Goal: Find specific page/section: Find specific page/section

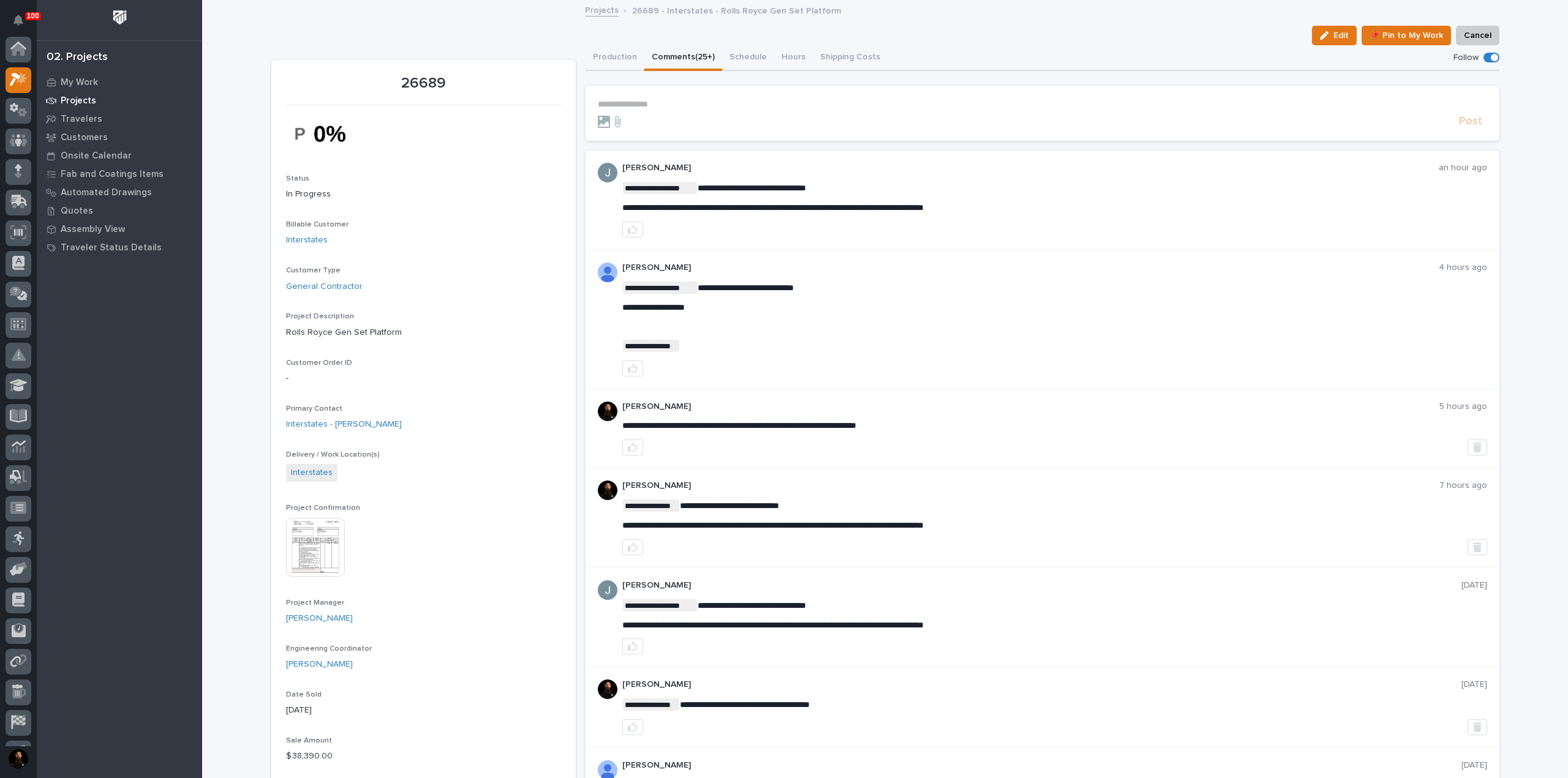
scroll to position [31, 0]
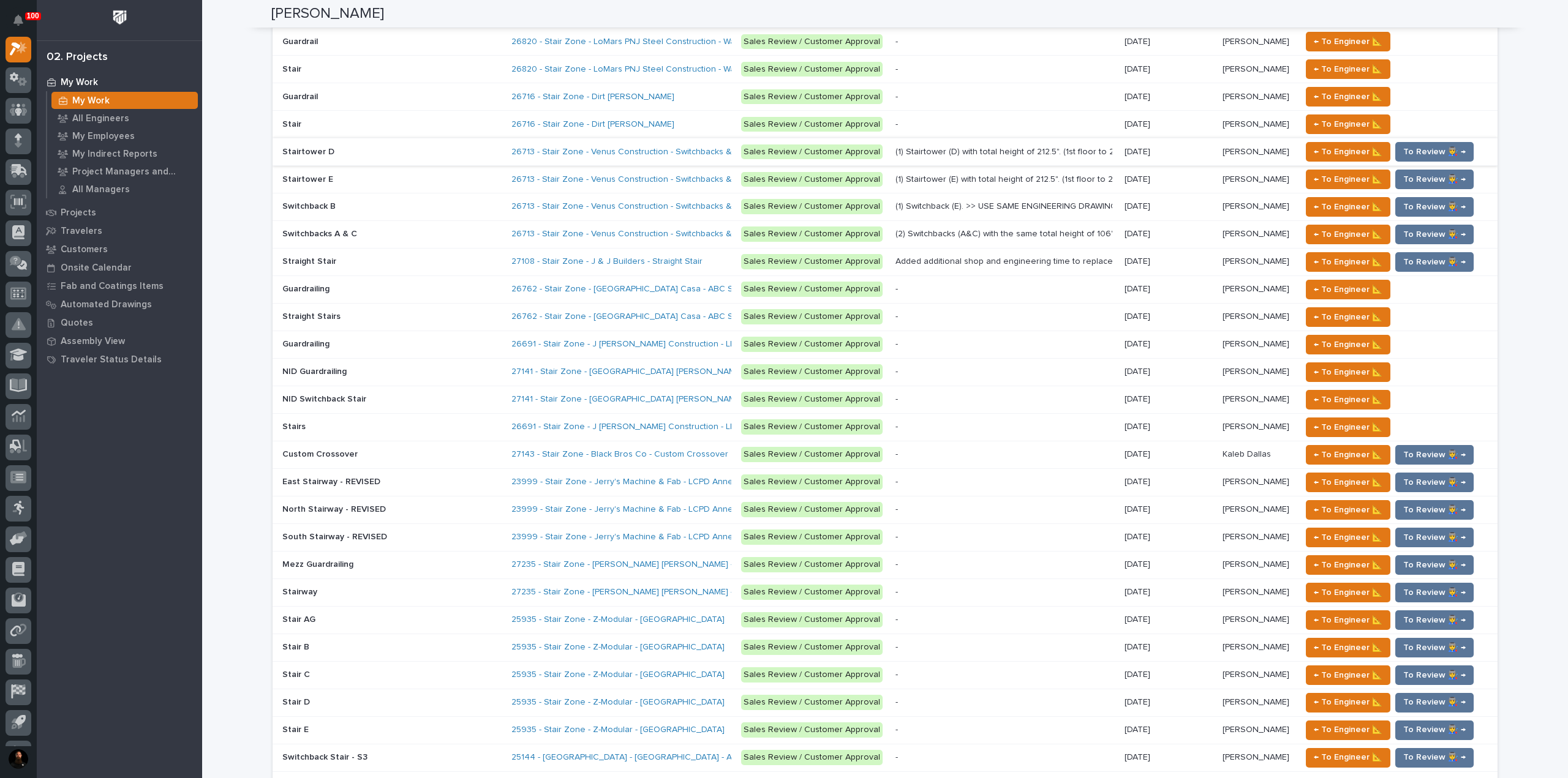
scroll to position [1306, 0]
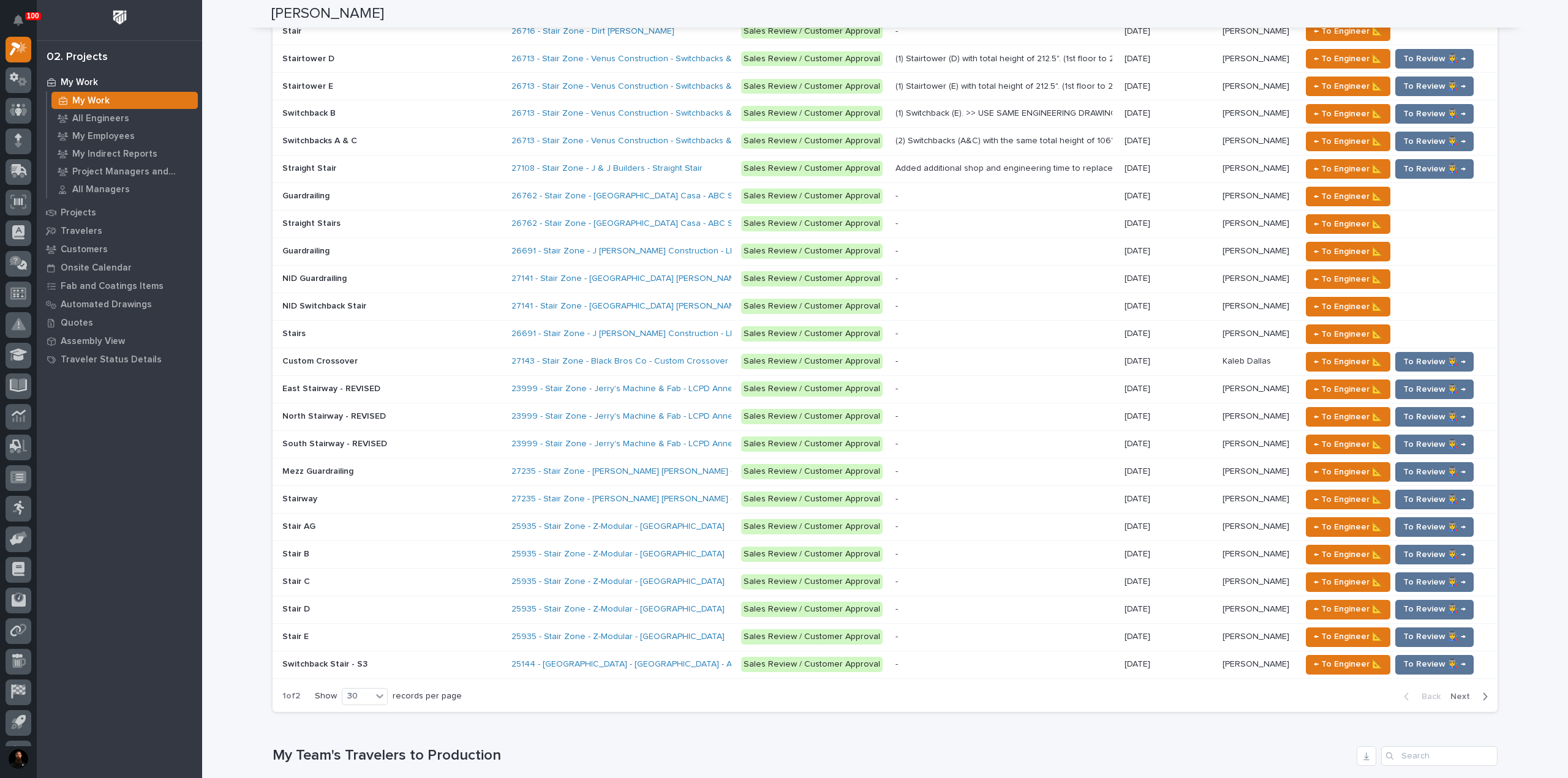
click at [375, 748] on h1 "My Team's Travelers to Production" at bounding box center [812, 756] width 1080 height 18
drag, startPoint x: 375, startPoint y: 748, endPoint x: 374, endPoint y: 738, distance: 10.0
click at [375, 747] on h1 "My Team's Travelers to Production" at bounding box center [812, 756] width 1080 height 18
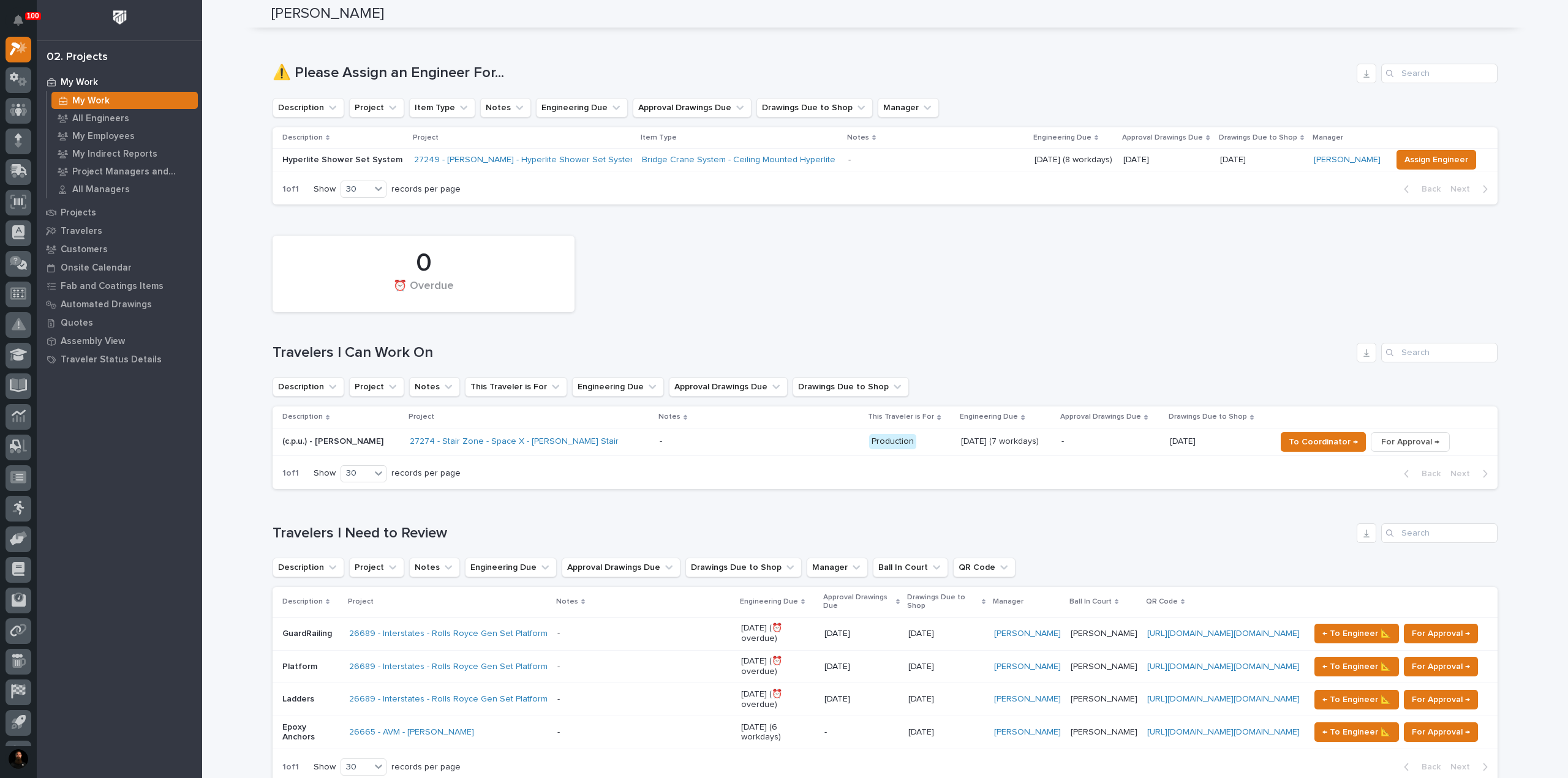
scroll to position [0, 0]
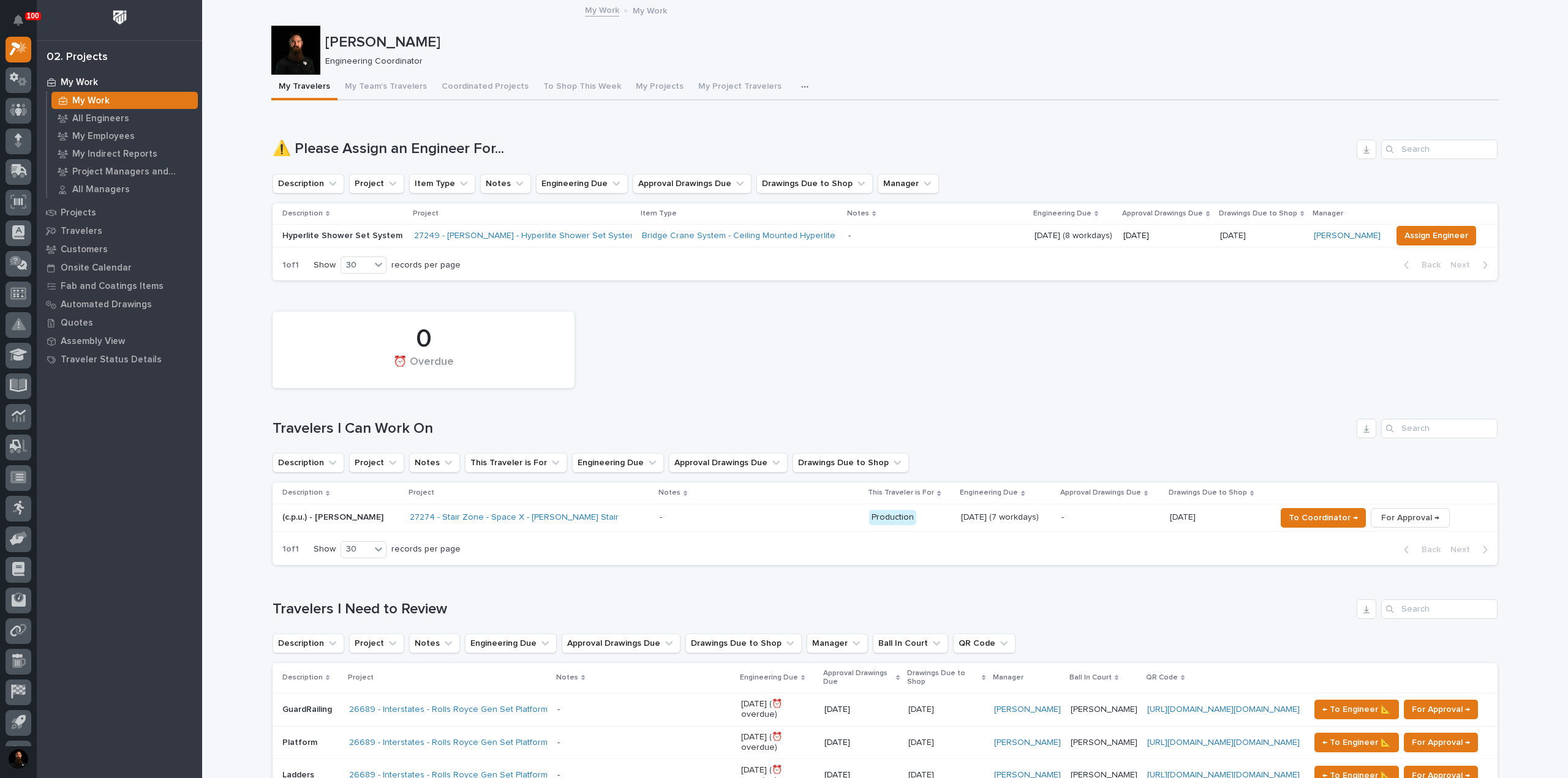
click at [400, 35] on p "[PERSON_NAME]" at bounding box center [910, 42] width 1170 height 18
click at [397, 30] on div "Wynne Hochstetler Engineering Coordinator" at bounding box center [885, 50] width 1228 height 49
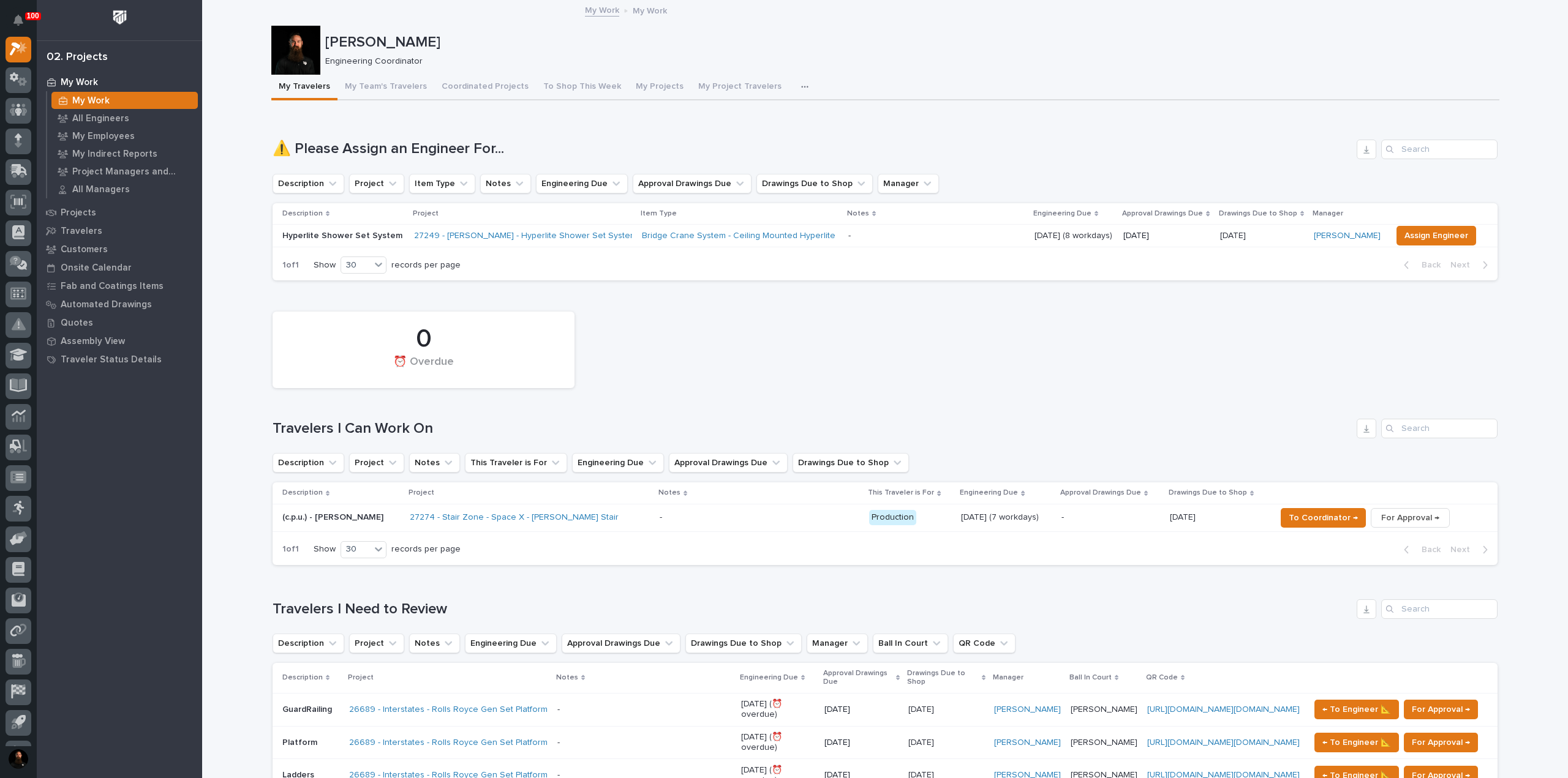
click at [378, 57] on p "Engineering Coordinator" at bounding box center [908, 62] width 1164 height 10
click at [378, 56] on p "Engineering Coordinator" at bounding box center [908, 62] width 1164 height 10
click at [378, 42] on p "[PERSON_NAME]" at bounding box center [910, 42] width 1170 height 18
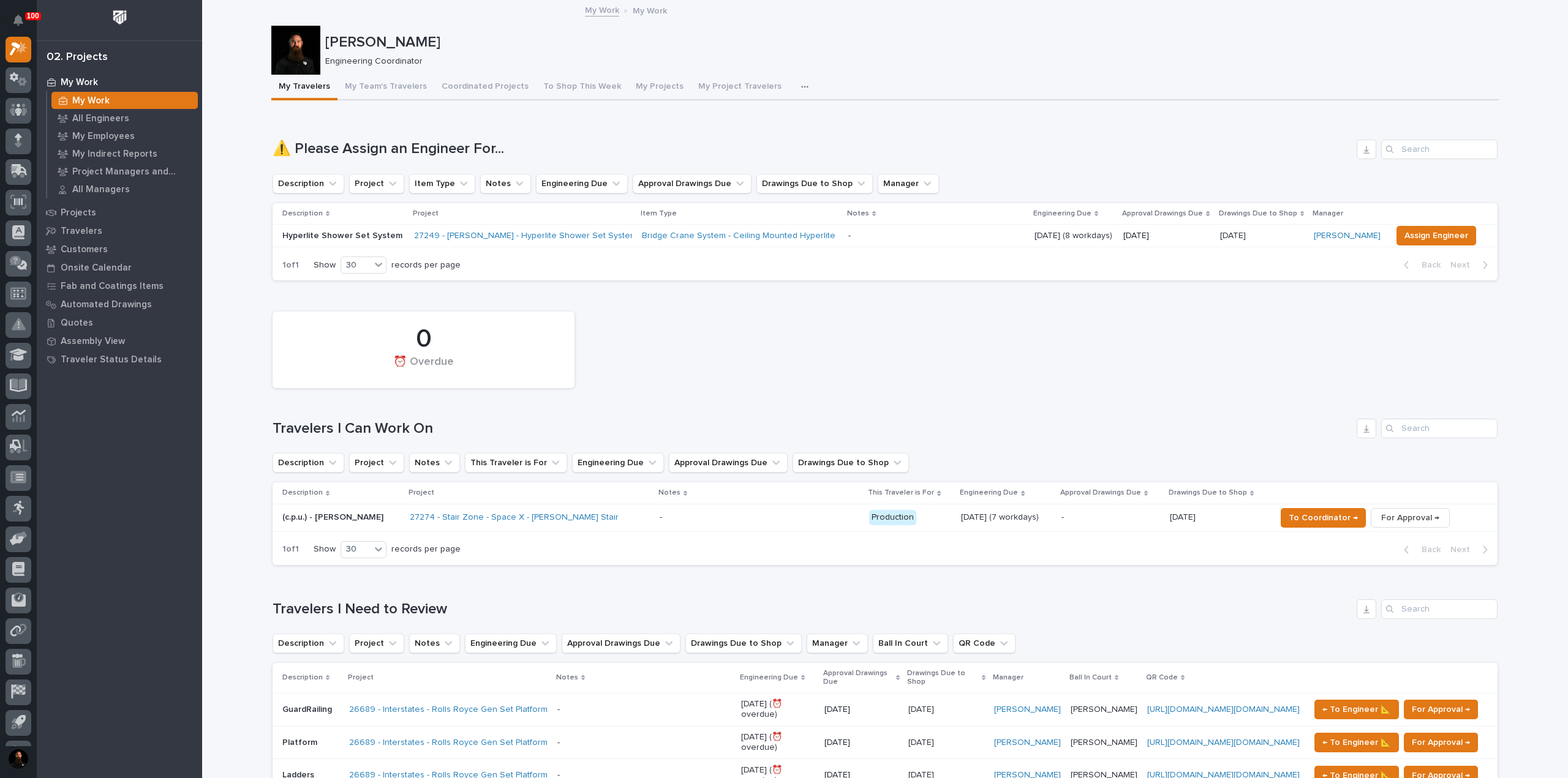
click at [378, 42] on p "[PERSON_NAME]" at bounding box center [910, 42] width 1170 height 18
click at [378, 41] on p "[PERSON_NAME]" at bounding box center [910, 42] width 1170 height 18
